Goal: Task Accomplishment & Management: Complete application form

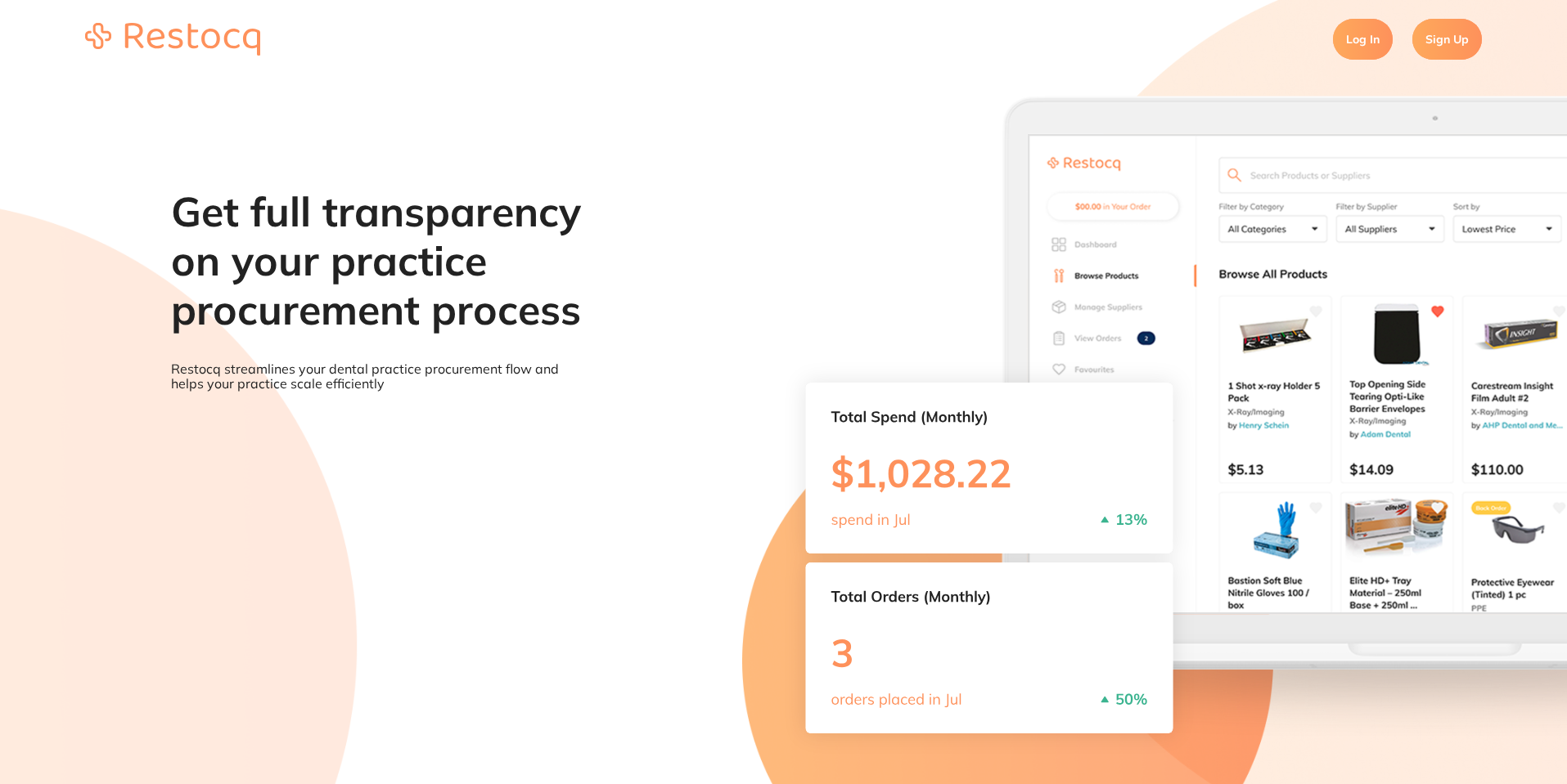
click at [1477, 32] on link "Sign Up" at bounding box center [1446, 39] width 69 height 41
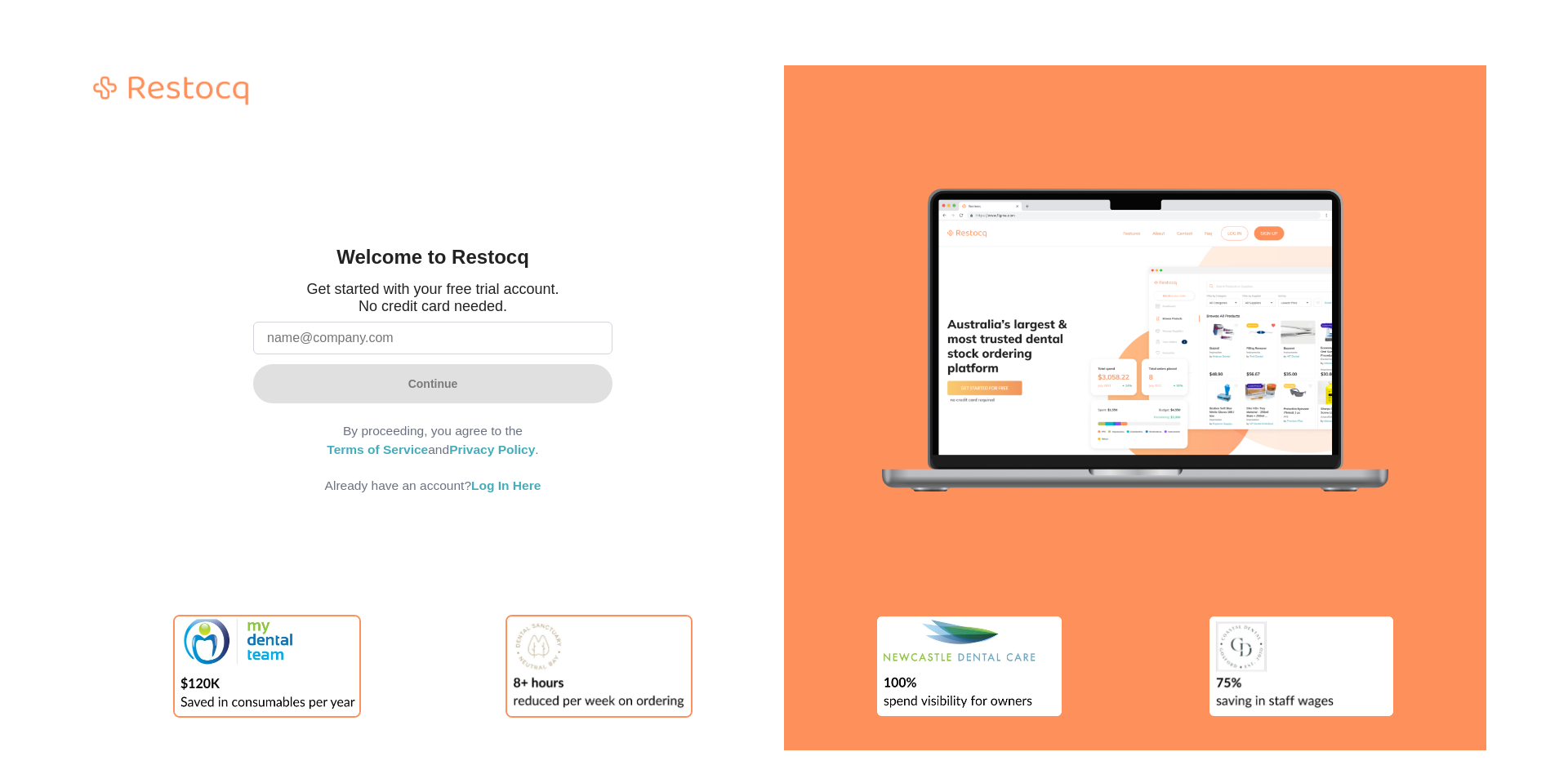
click at [517, 339] on input "email" at bounding box center [433, 337] width 359 height 32
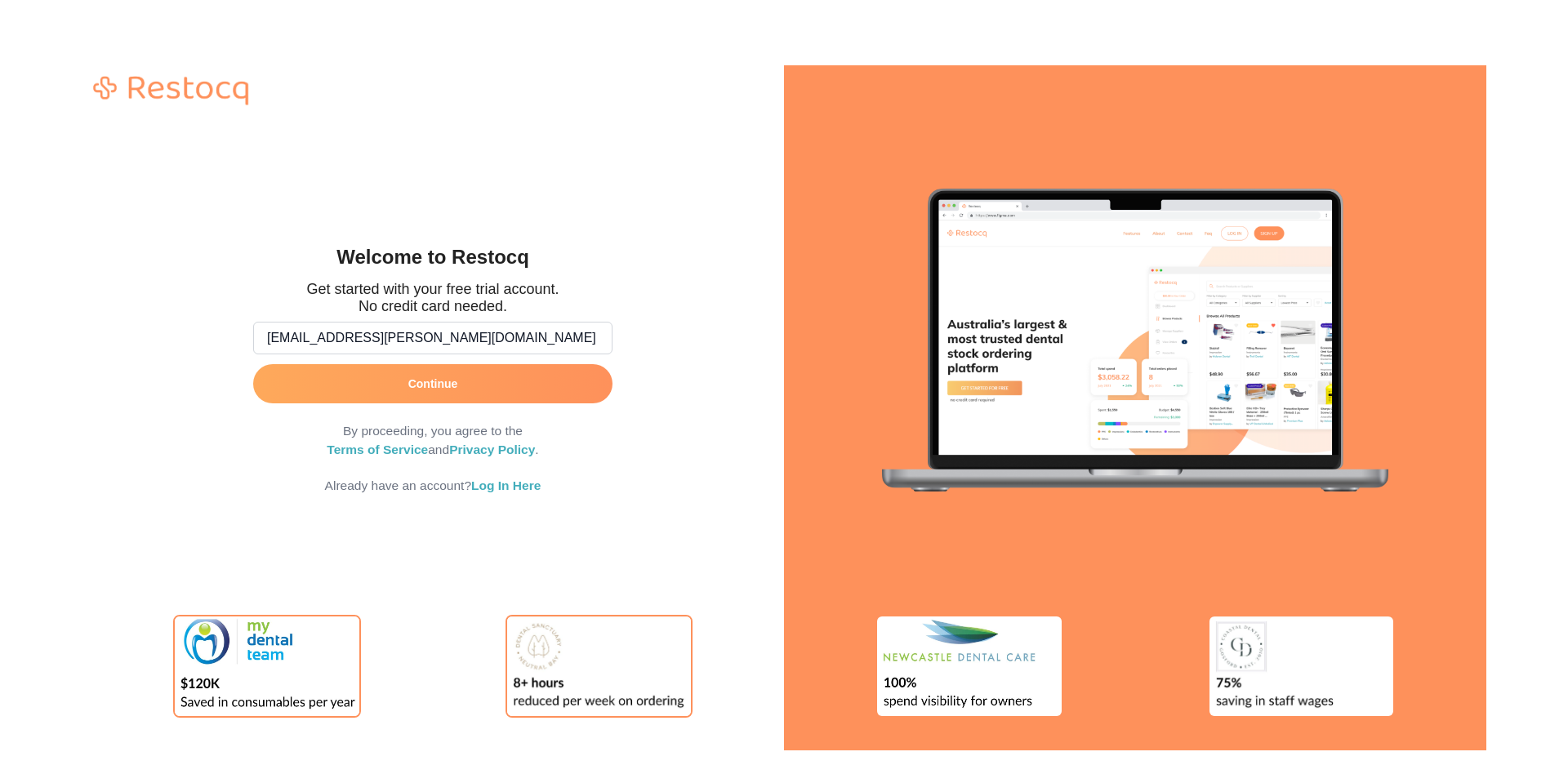
type input "[EMAIL_ADDRESS][PERSON_NAME][DOMAIN_NAME]"
click button "Continue" at bounding box center [433, 384] width 359 height 39
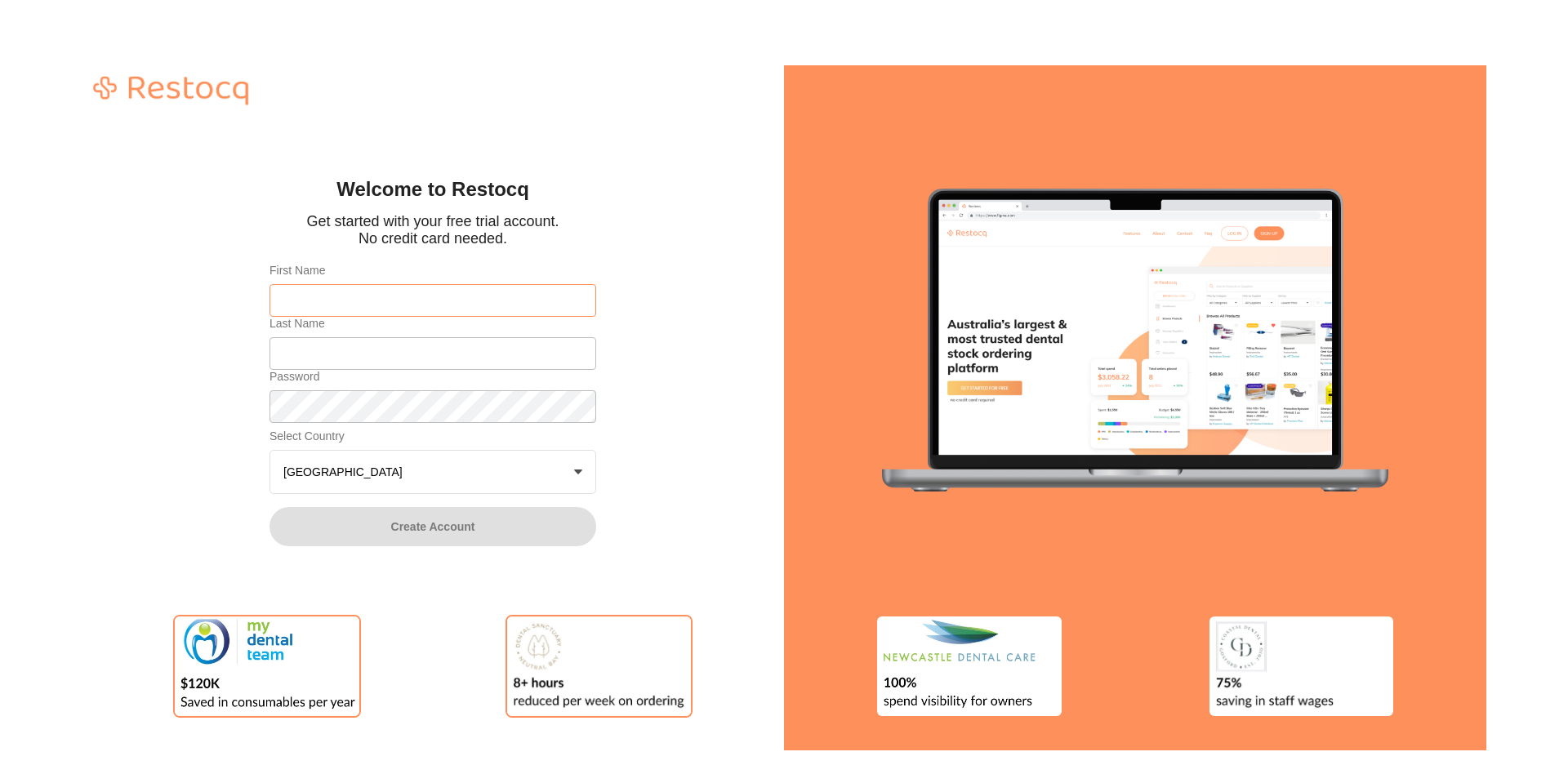
click at [418, 299] on input "First Name" at bounding box center [432, 299] width 327 height 32
click at [240, 475] on div "Welcome to Restocq Get started with your free trial account. No credit card nee…" at bounding box center [433, 408] width 702 height 685
click at [343, 289] on input "First Name" at bounding box center [432, 299] width 327 height 32
type input "Jubin"
type input "[PERSON_NAME]"
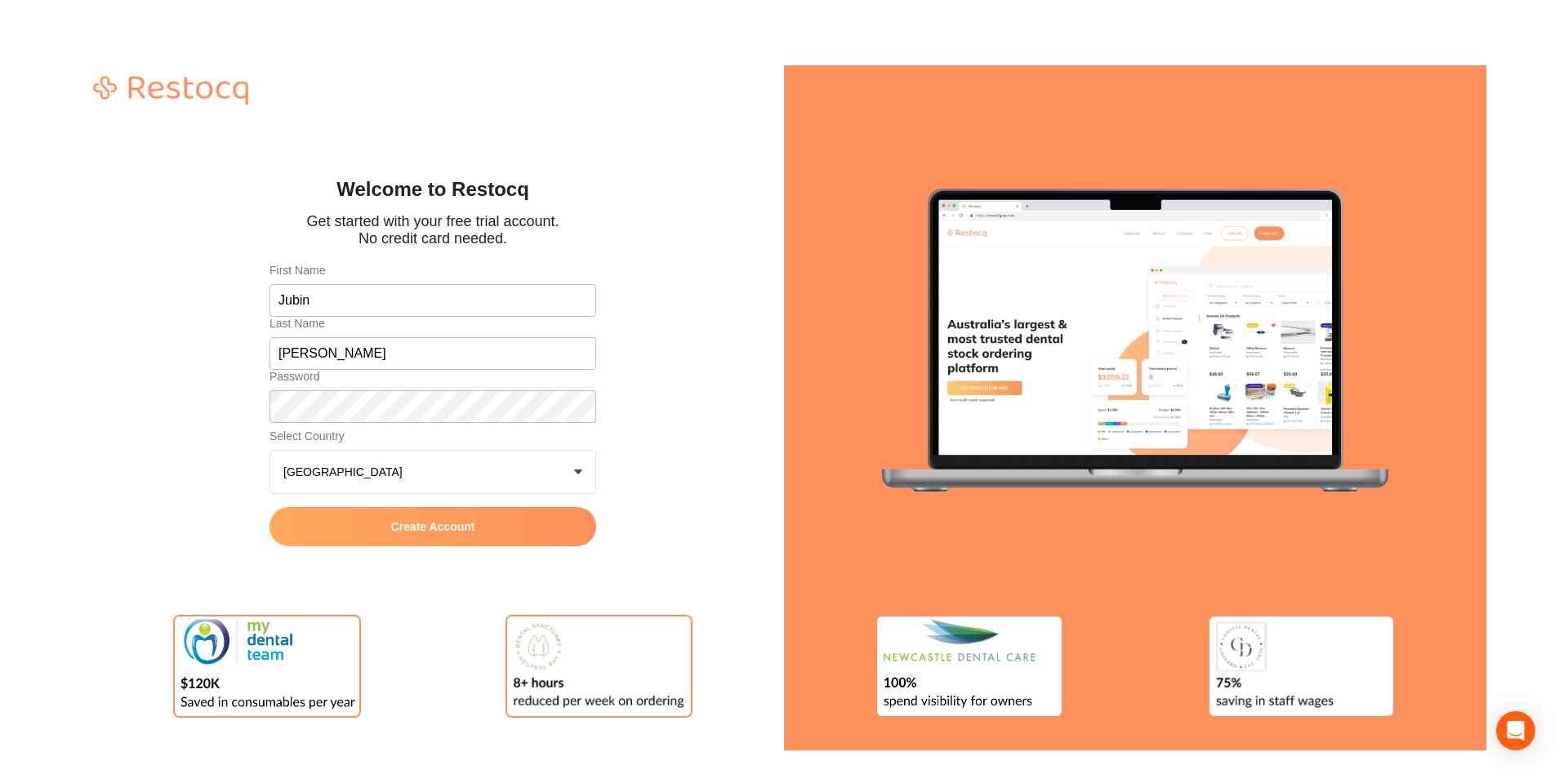
click at [445, 526] on span "Create Account" at bounding box center [433, 526] width 84 height 13
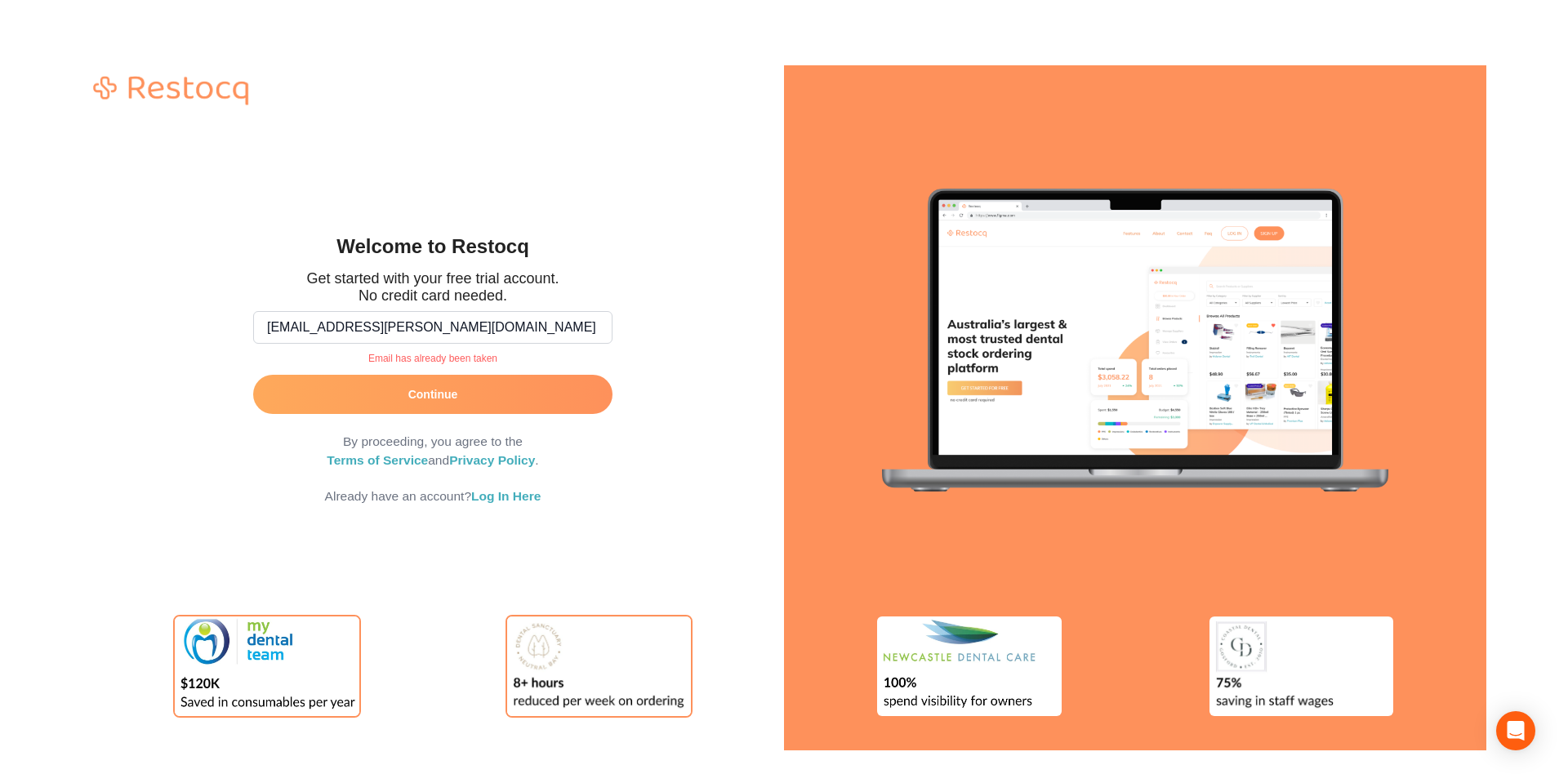
click at [335, 324] on input "[EMAIL_ADDRESS][PERSON_NAME][DOMAIN_NAME]" at bounding box center [433, 327] width 359 height 32
type input "[EMAIL_ADDRESS][PERSON_NAME][DOMAIN_NAME]"
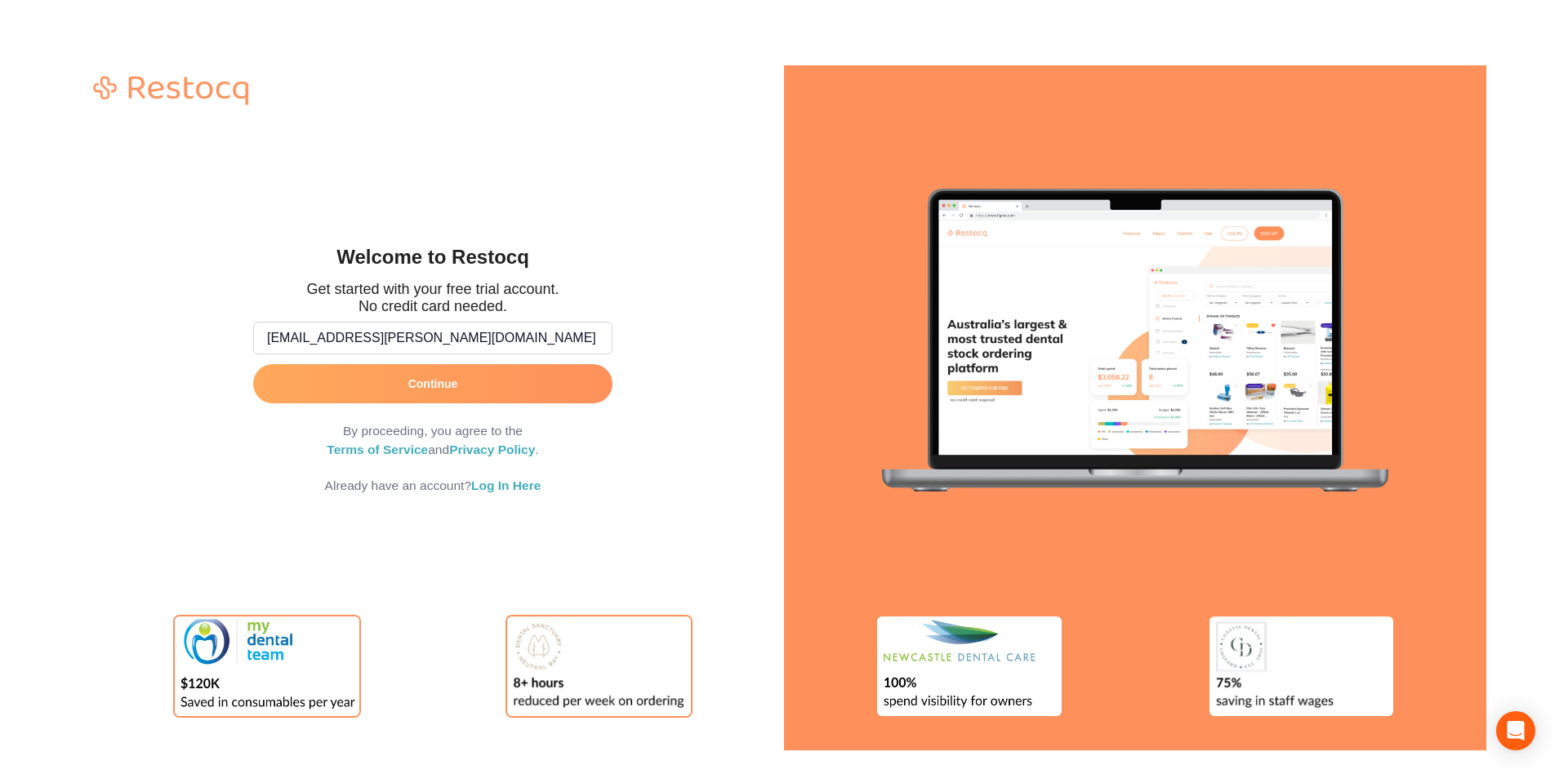
click button "Continue" at bounding box center [433, 384] width 359 height 39
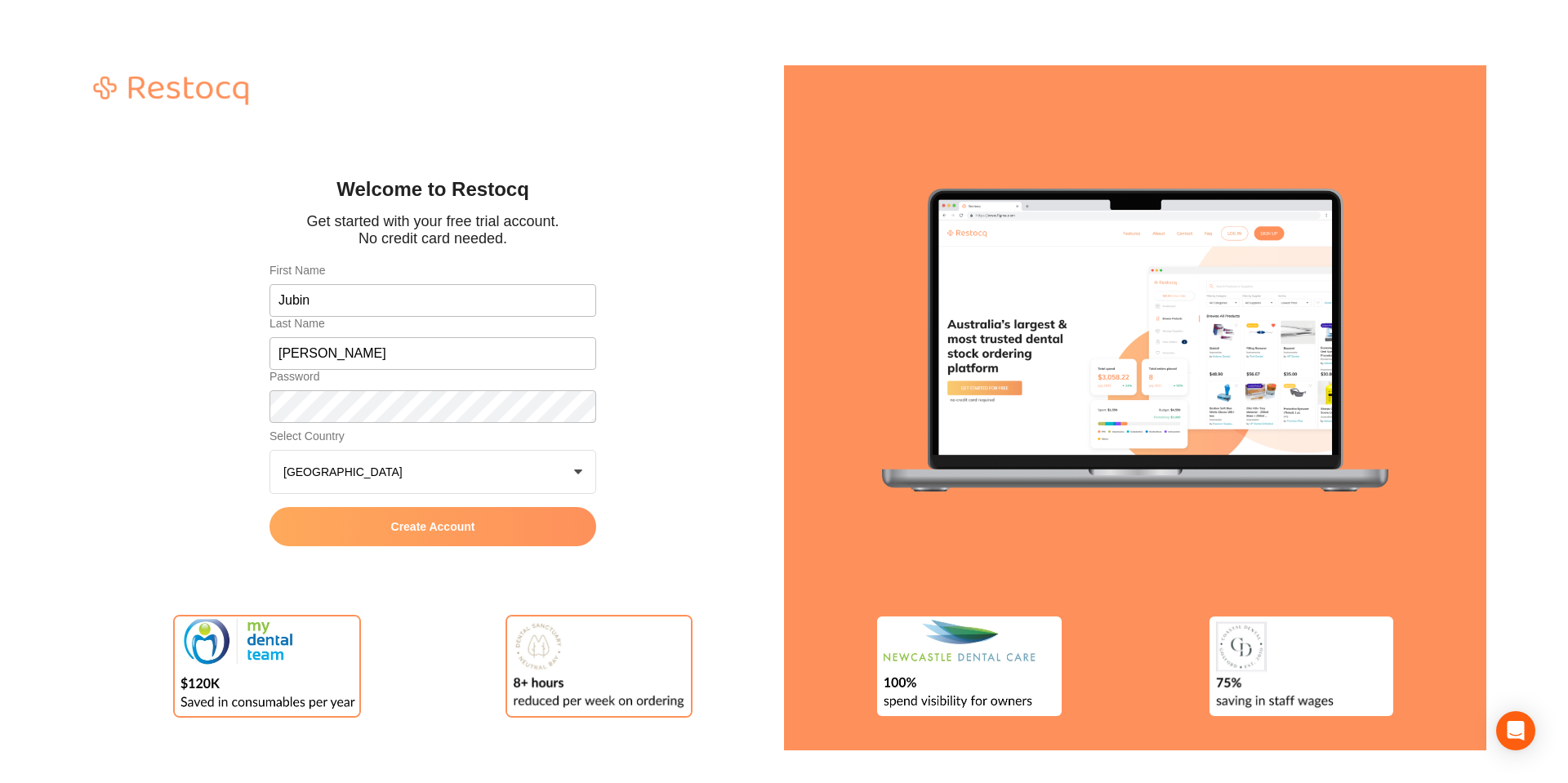
click at [441, 525] on span "Create Account" at bounding box center [433, 526] width 84 height 13
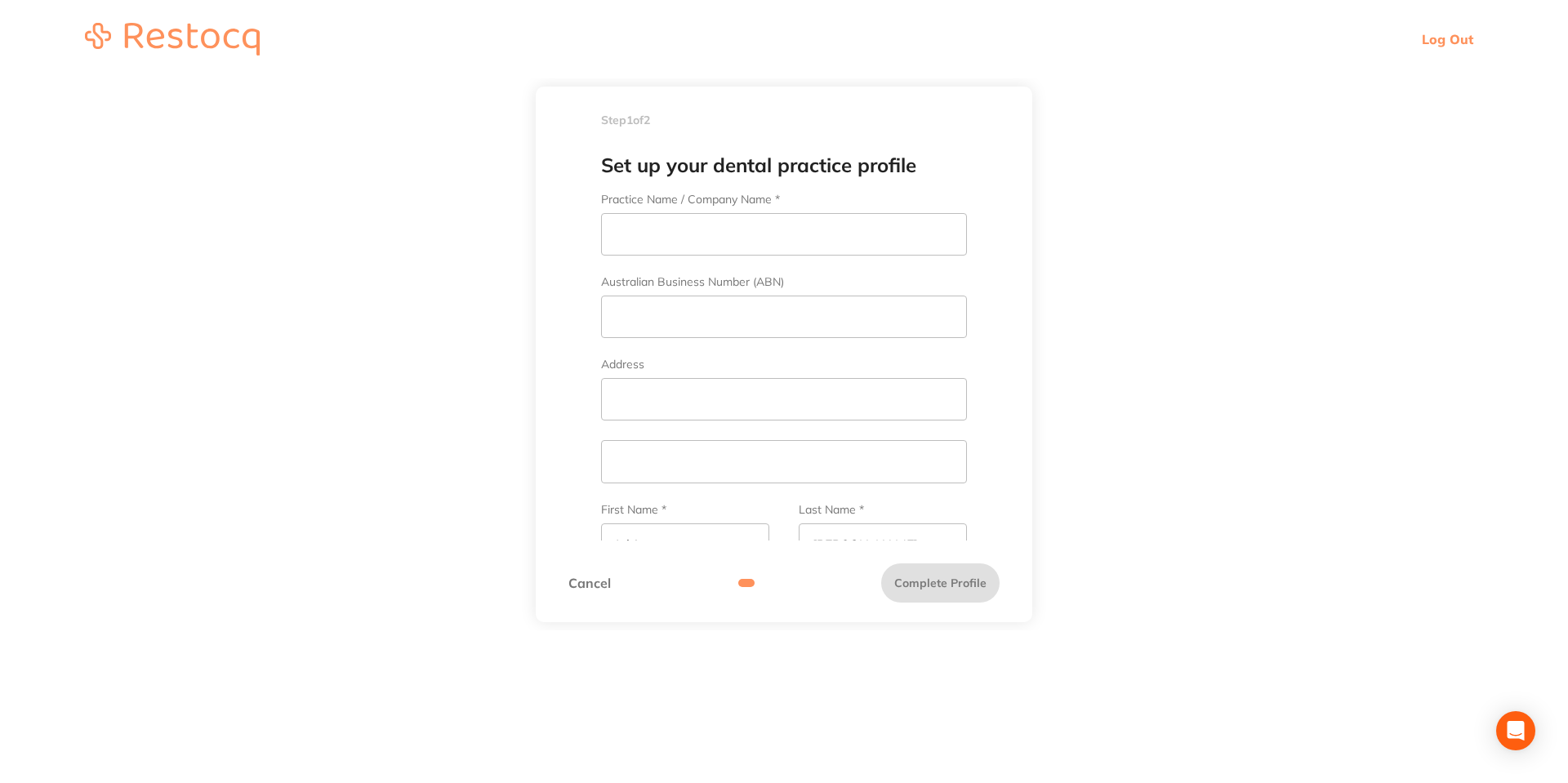
scroll to position [470, 0]
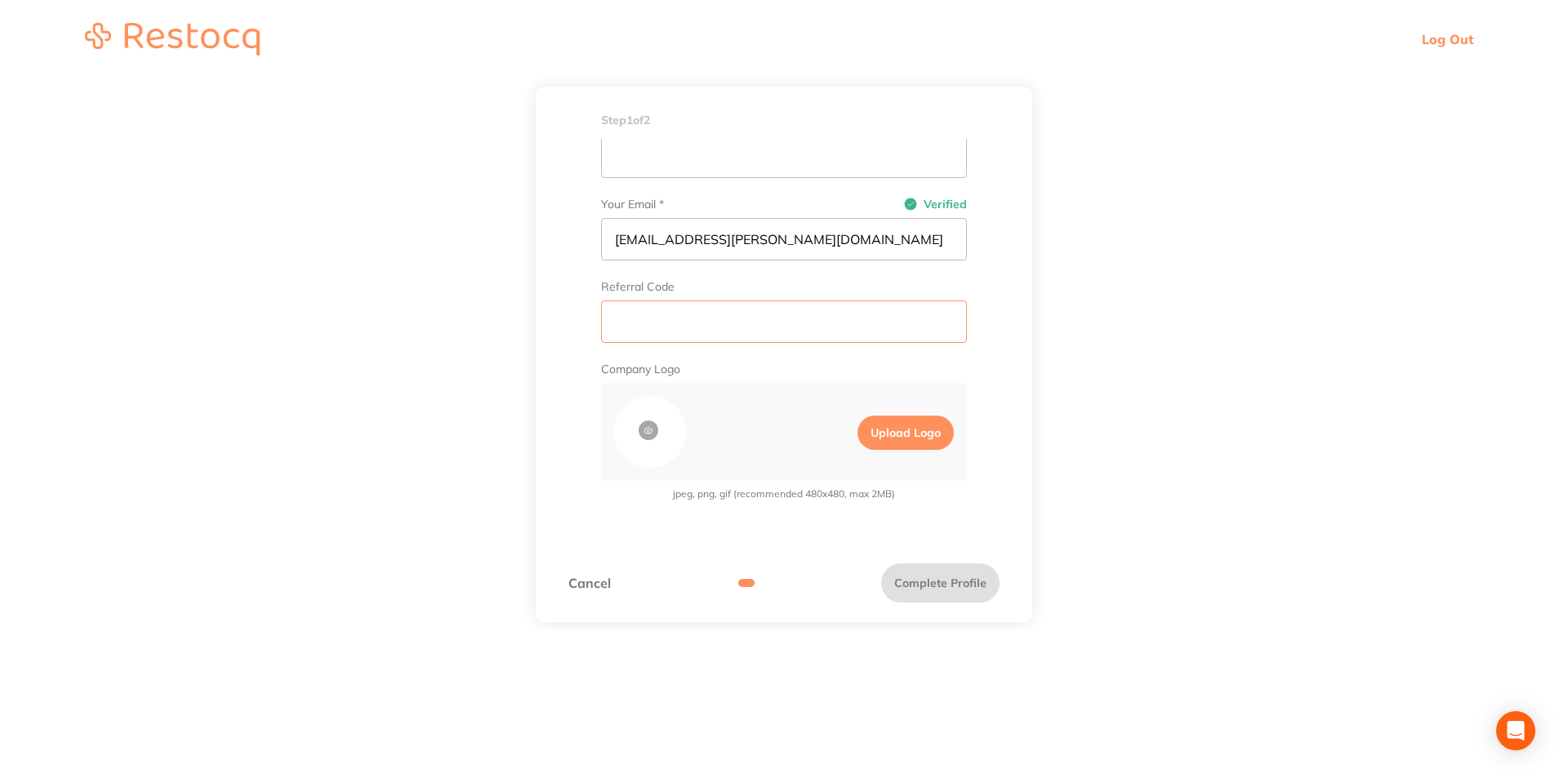
click at [692, 328] on input "text" at bounding box center [783, 322] width 366 height 43
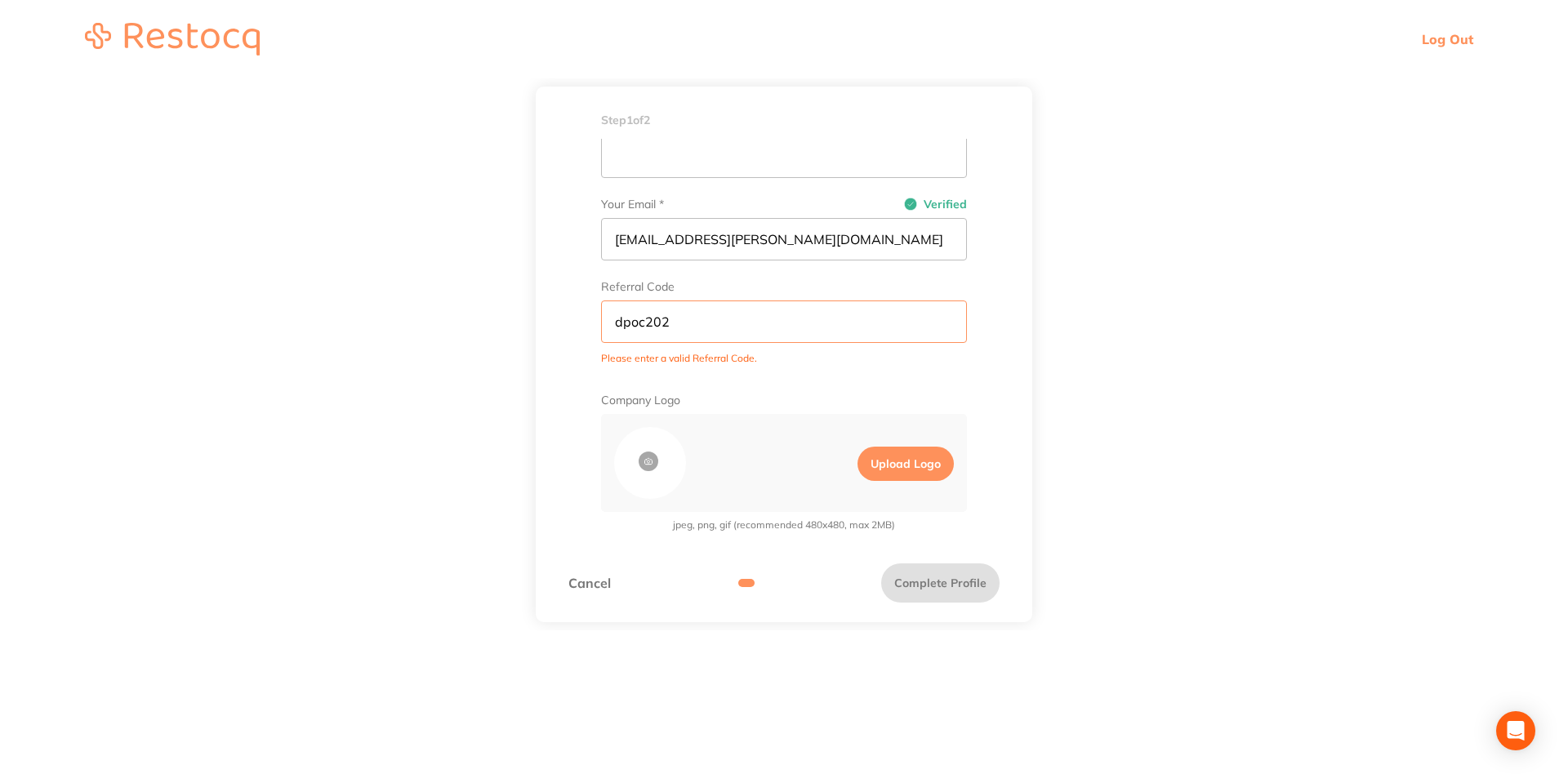
type input "dpoc2025"
